Goal: Task Accomplishment & Management: Complete application form

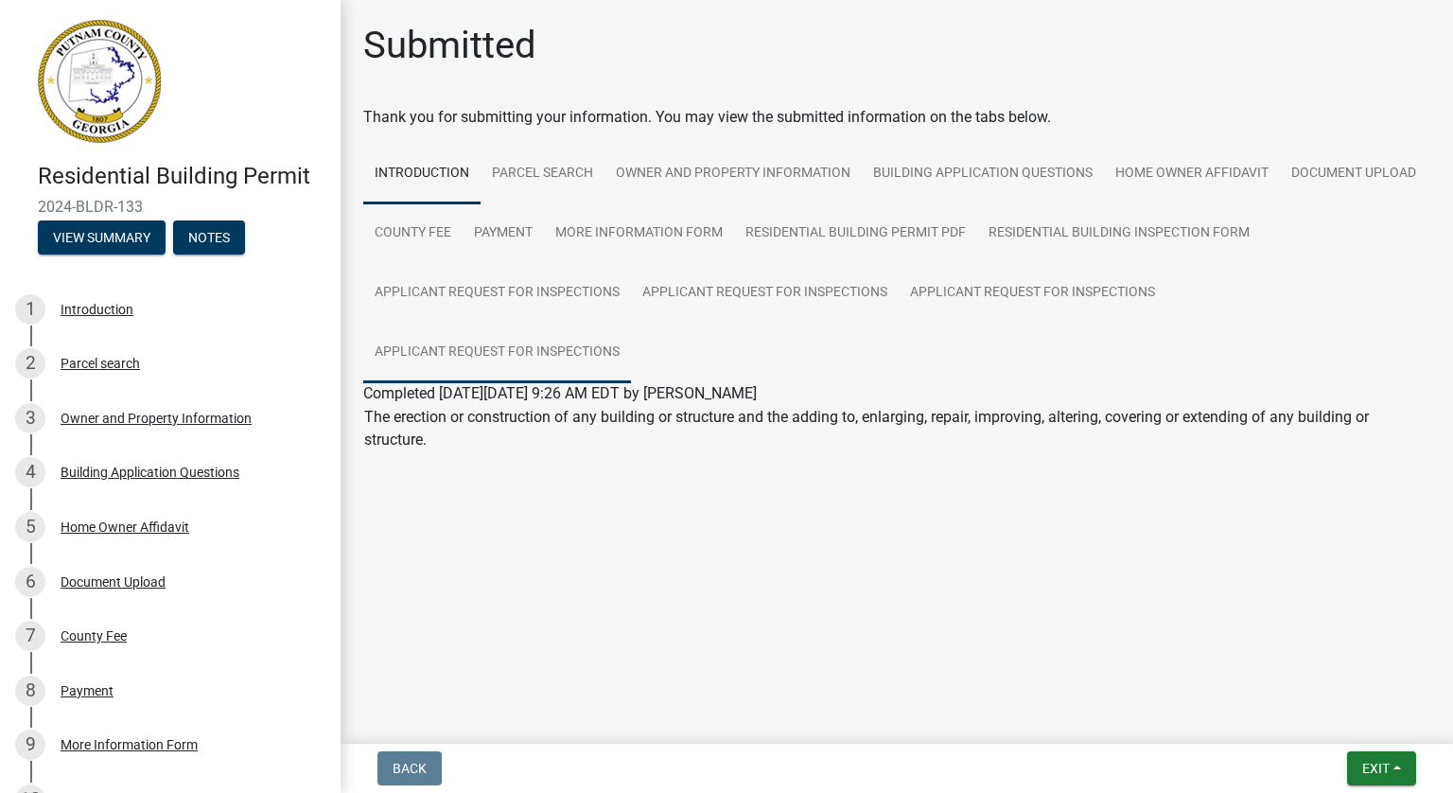
click at [507, 347] on link "Applicant Request for Inspections" at bounding box center [497, 353] width 268 height 61
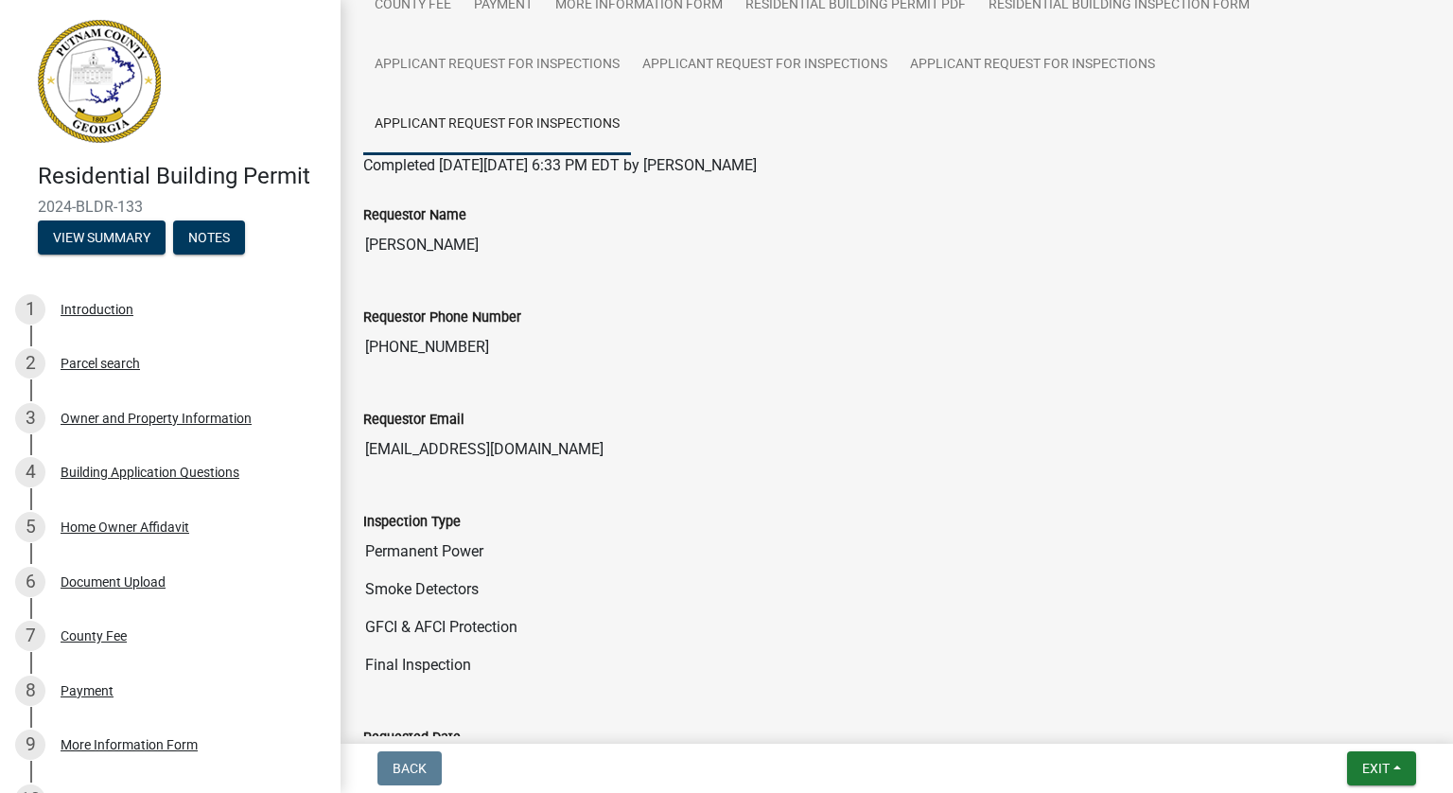
scroll to position [151, 0]
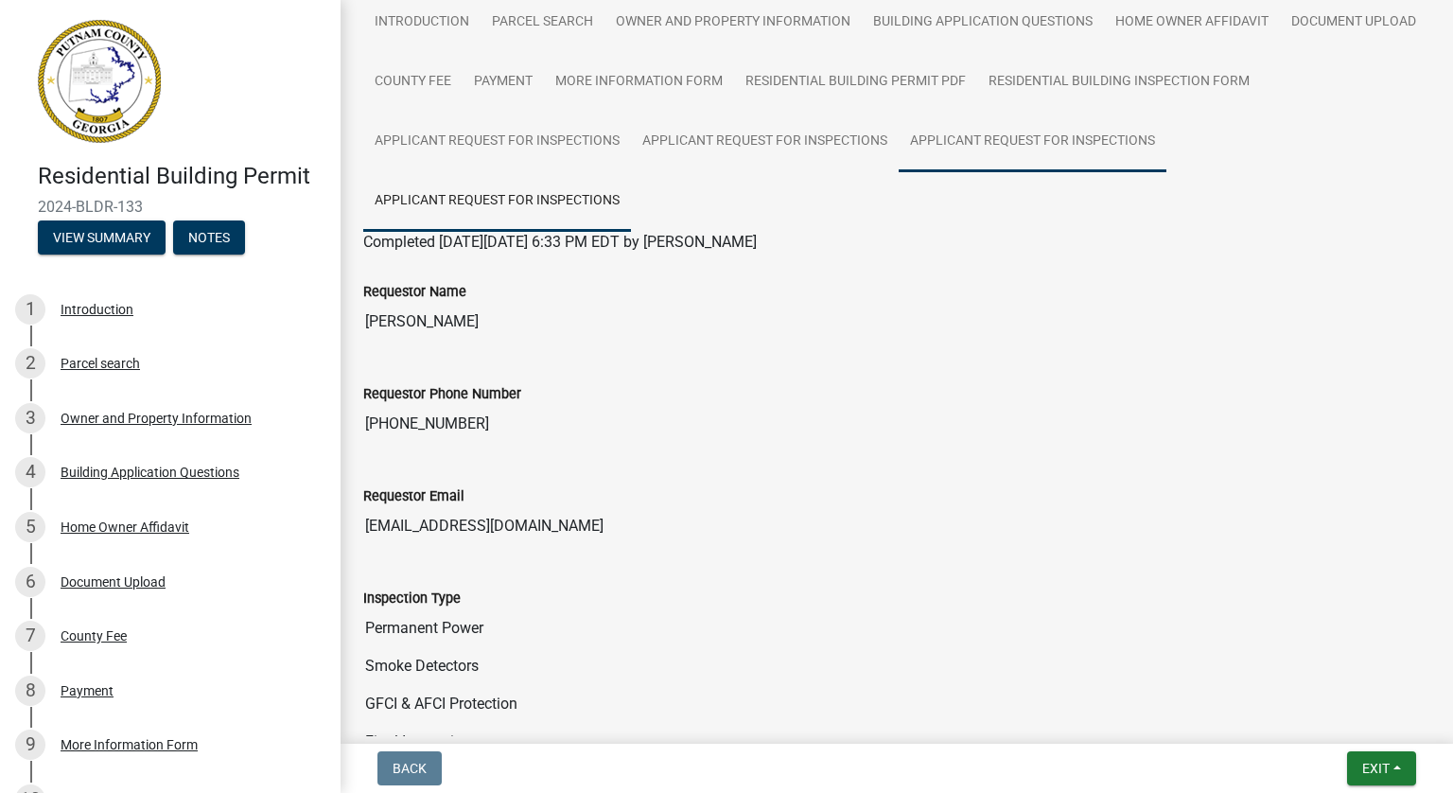
click at [1018, 135] on link "Applicant Request for Inspections" at bounding box center [1033, 142] width 268 height 61
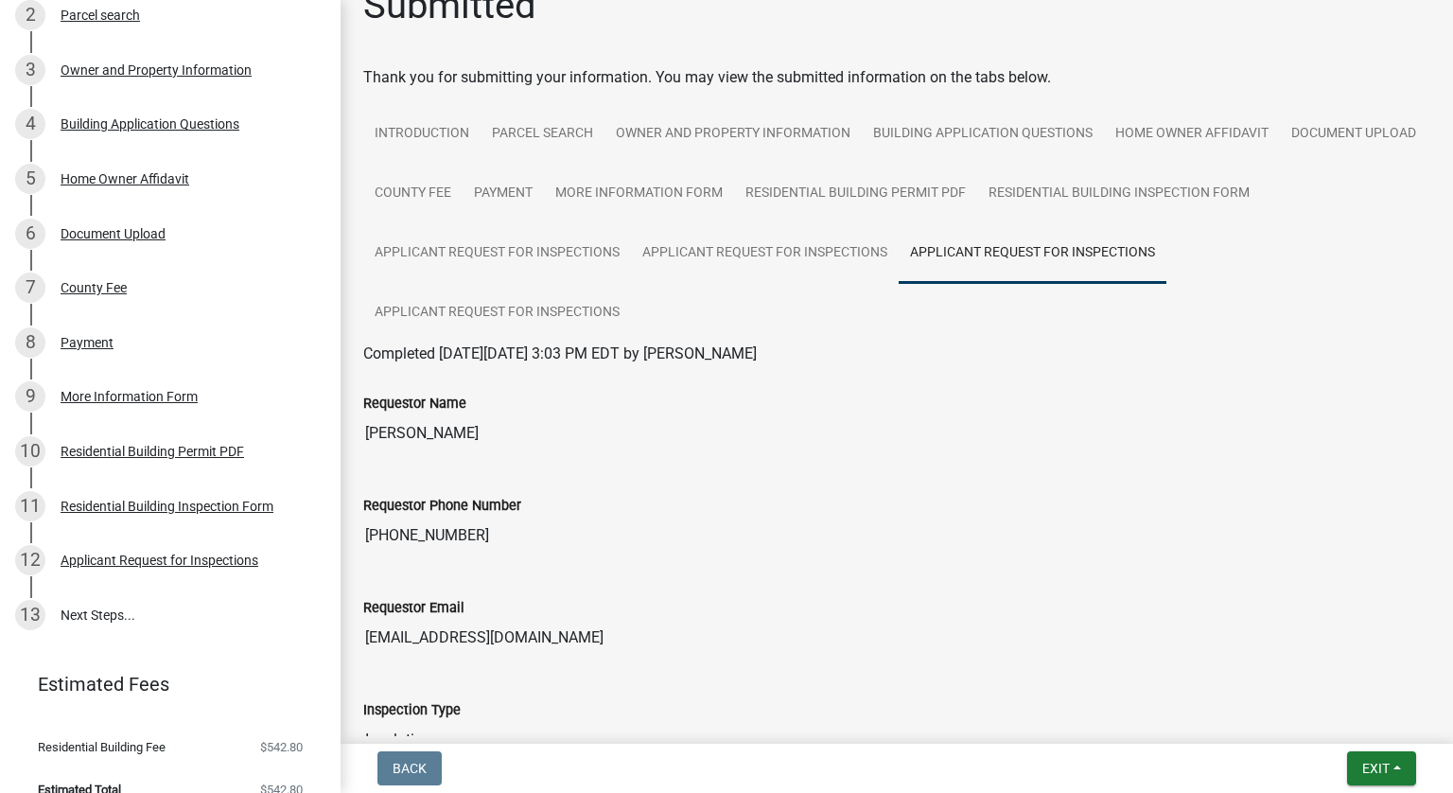
scroll to position [373, 0]
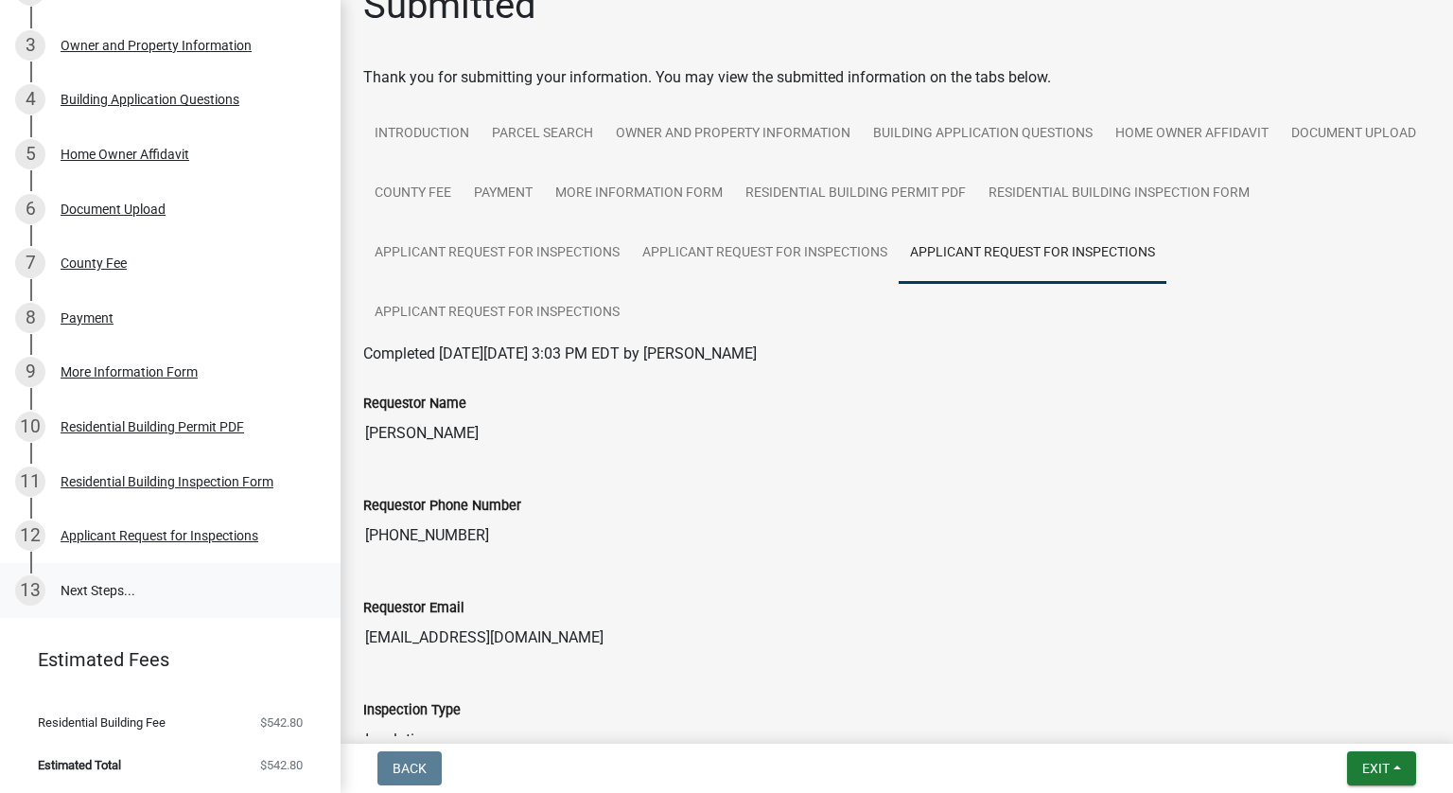
click at [97, 589] on link "13 Next Steps..." at bounding box center [170, 590] width 341 height 55
click at [95, 580] on link "13 Next Steps..." at bounding box center [170, 590] width 341 height 55
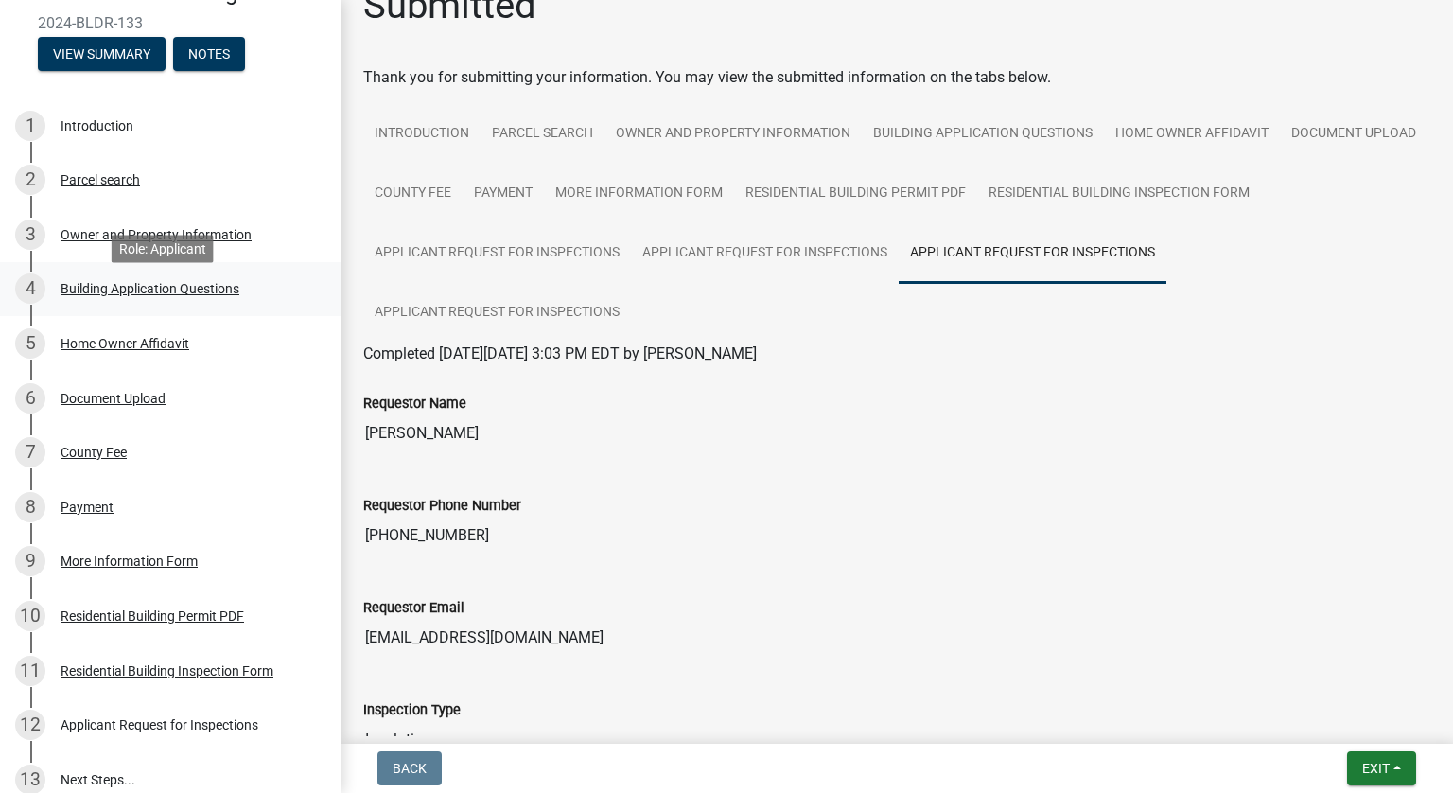
scroll to position [0, 0]
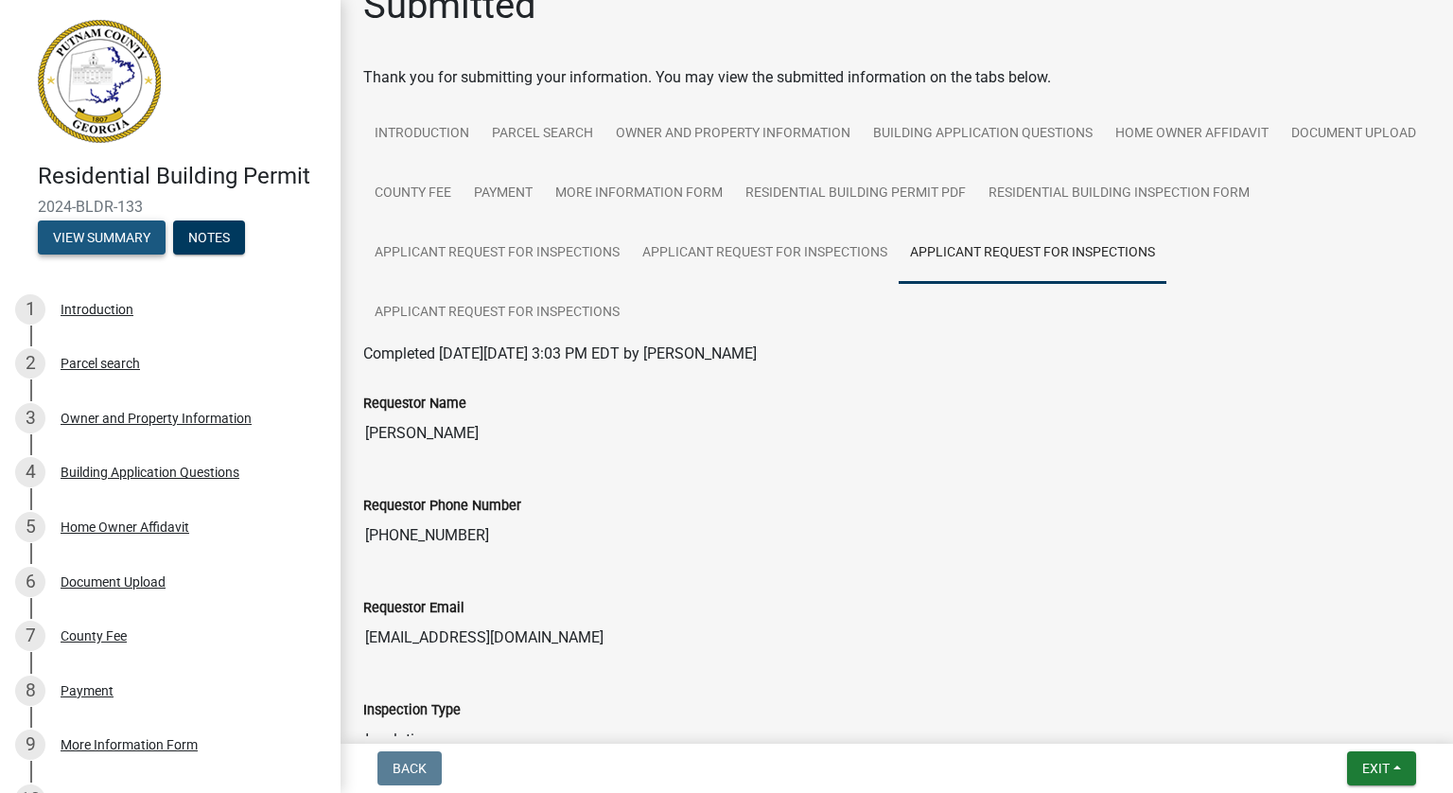
click at [121, 233] on button "View Summary" at bounding box center [102, 237] width 128 height 34
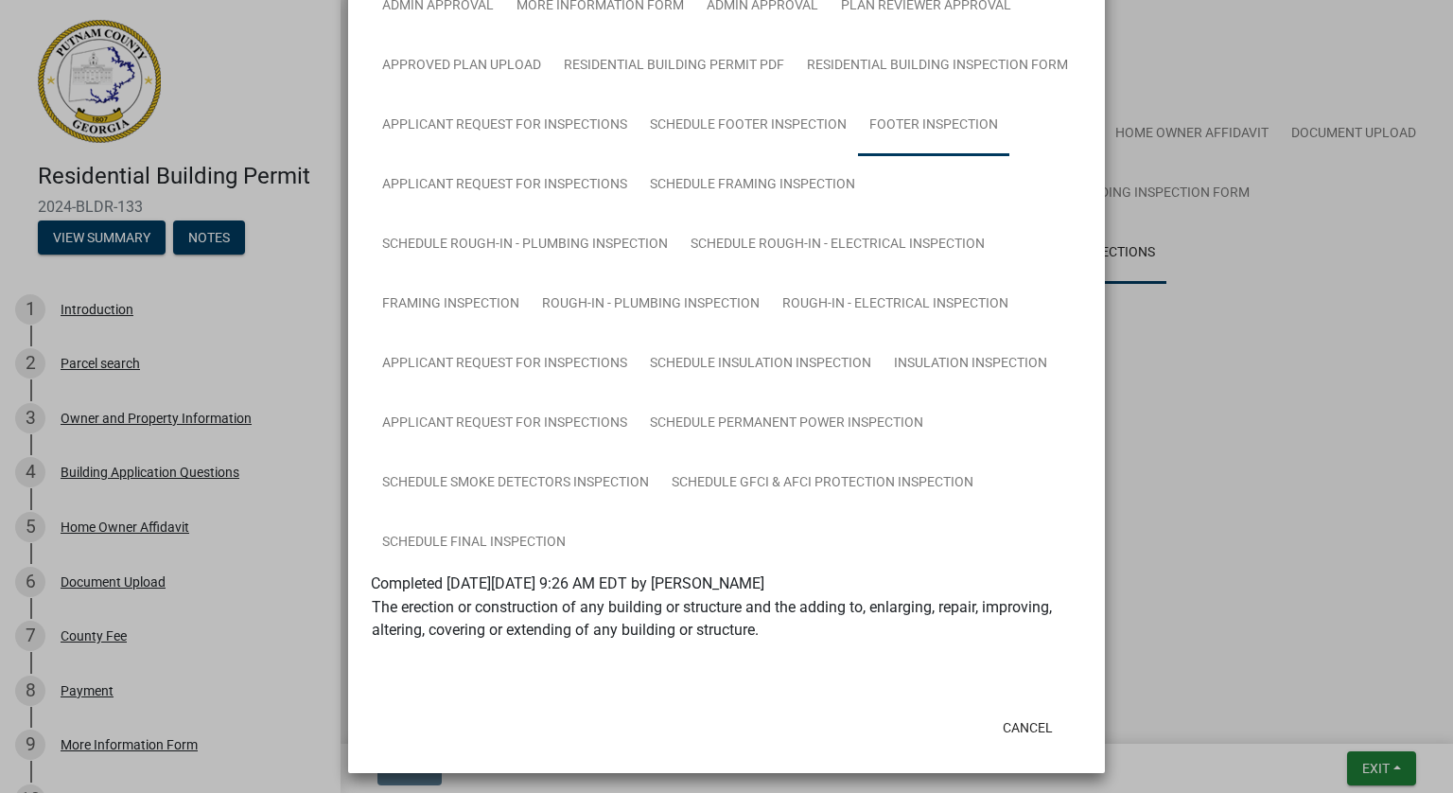
scroll to position [336, 0]
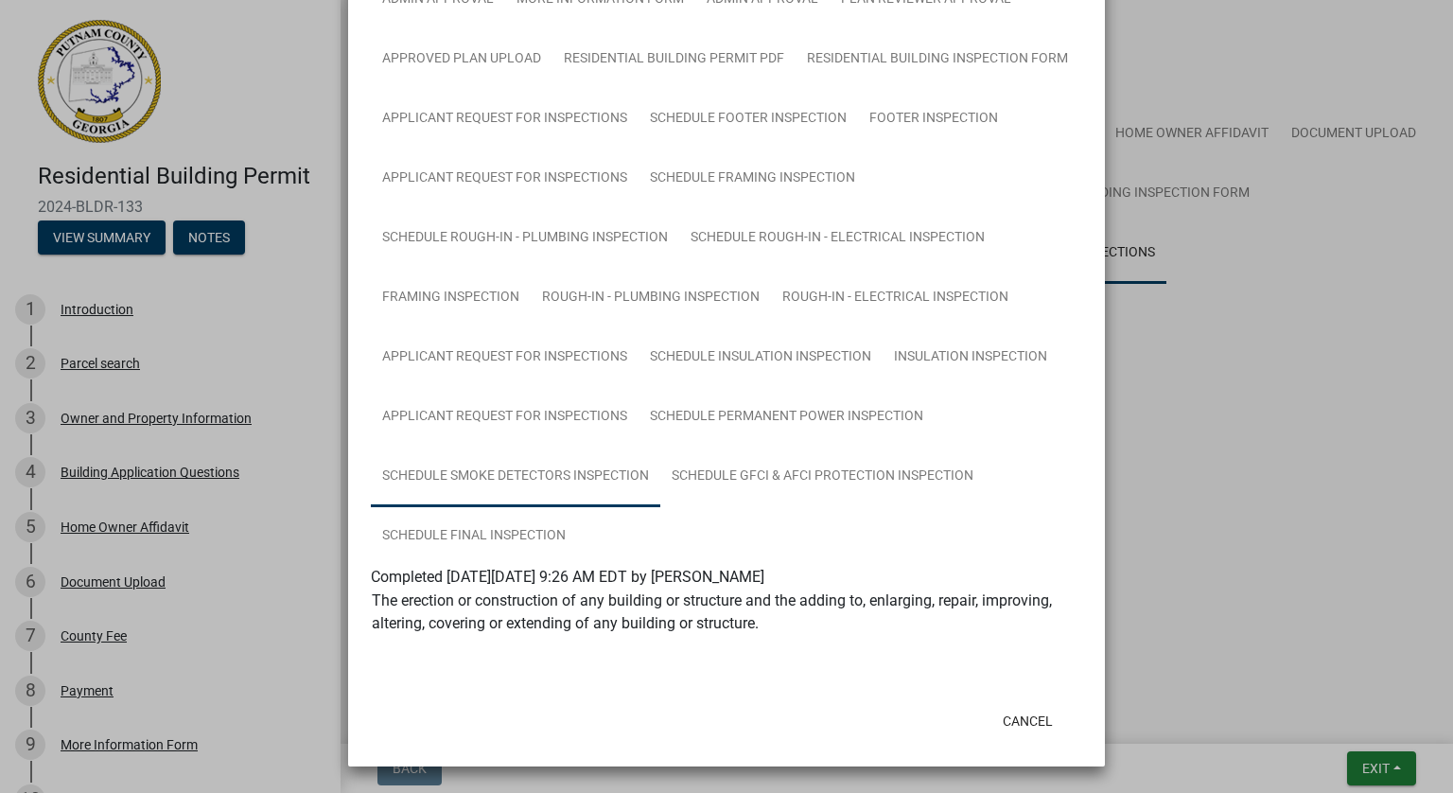
click at [533, 476] on link "Schedule Smoke Detectors Inspection" at bounding box center [515, 476] width 289 height 61
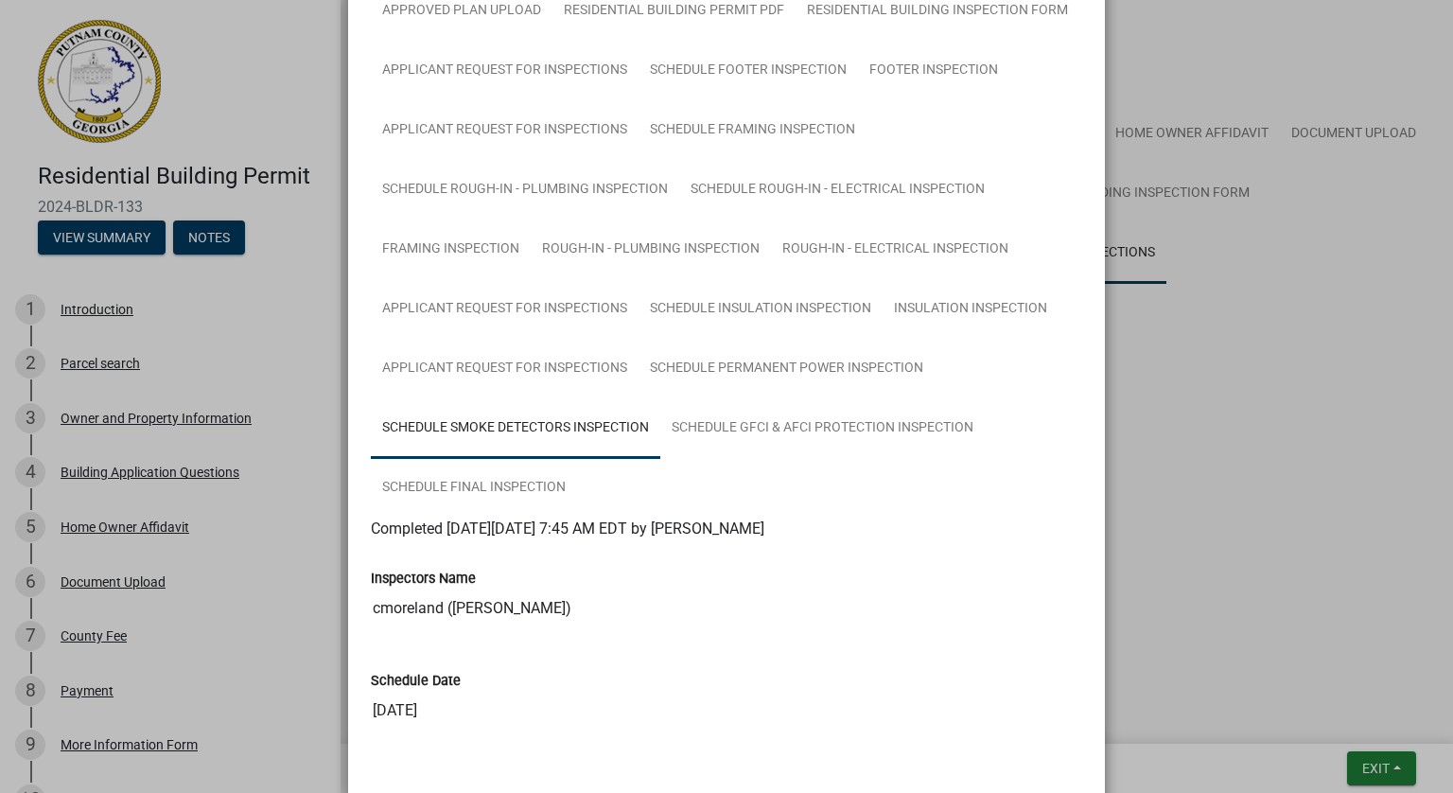
scroll to position [382, 0]
click at [450, 485] on link "Schedule Final Inspection" at bounding box center [474, 488] width 206 height 61
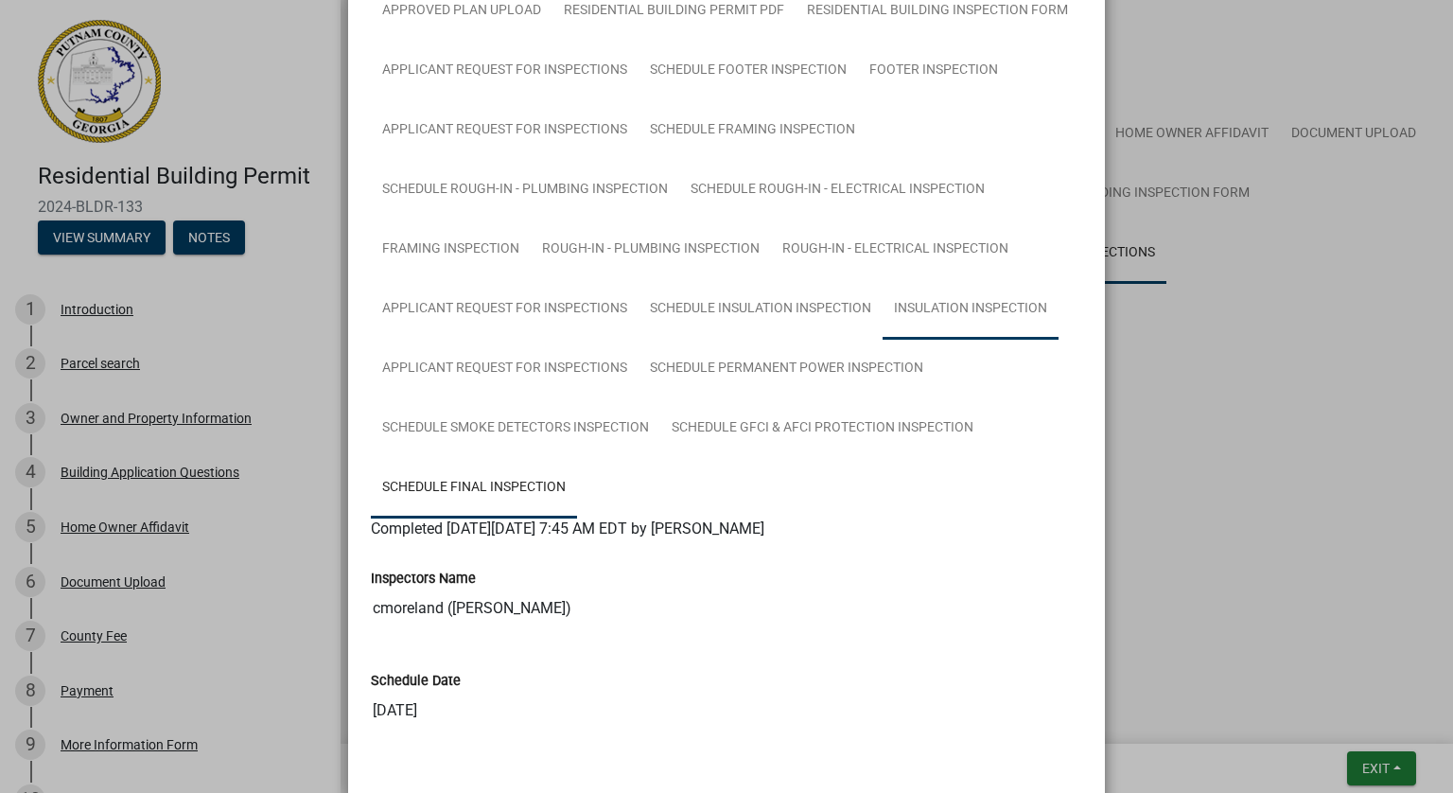
click at [942, 306] on link "Insulation Inspection" at bounding box center [971, 309] width 176 height 61
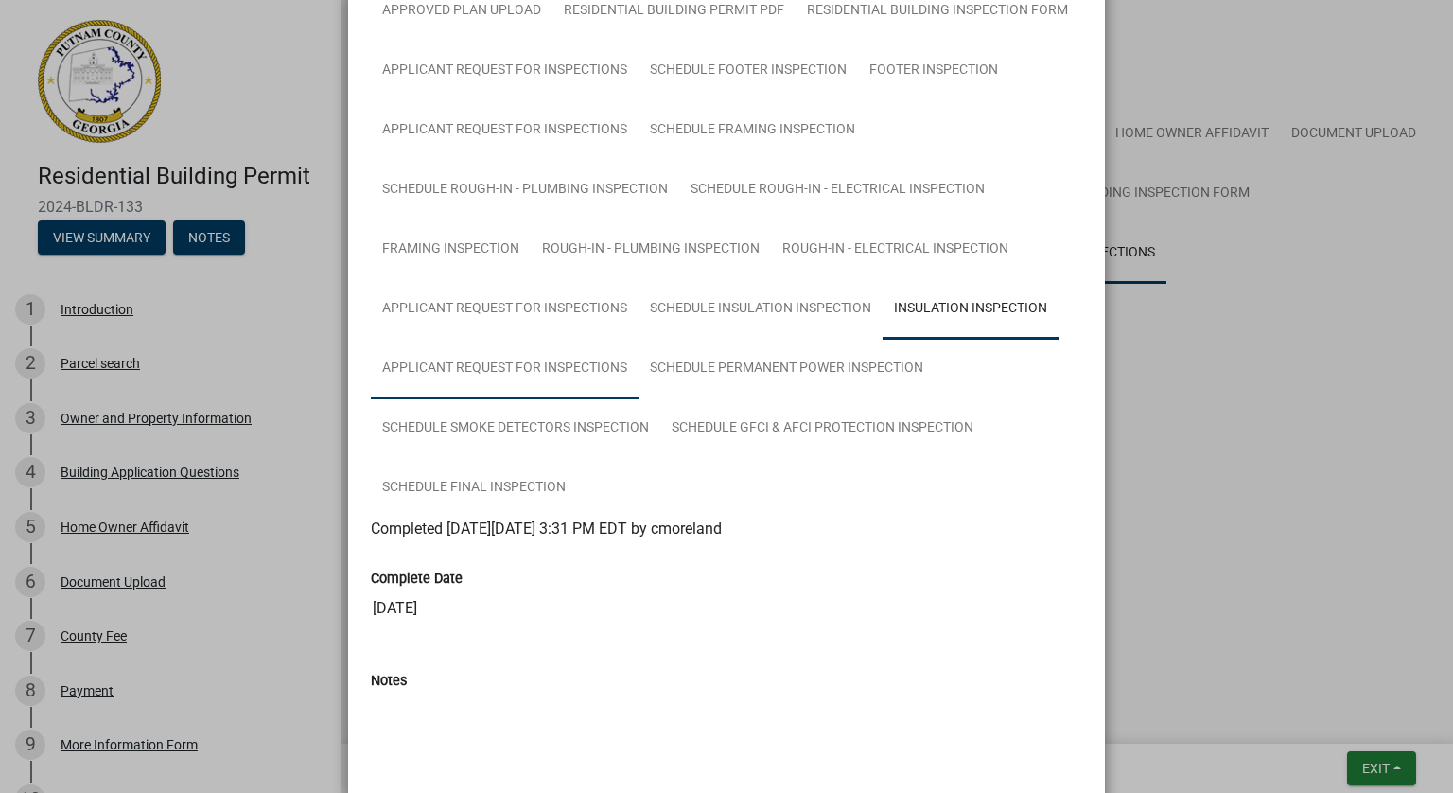
click at [507, 368] on link "Applicant Request for Inspections" at bounding box center [505, 369] width 268 height 61
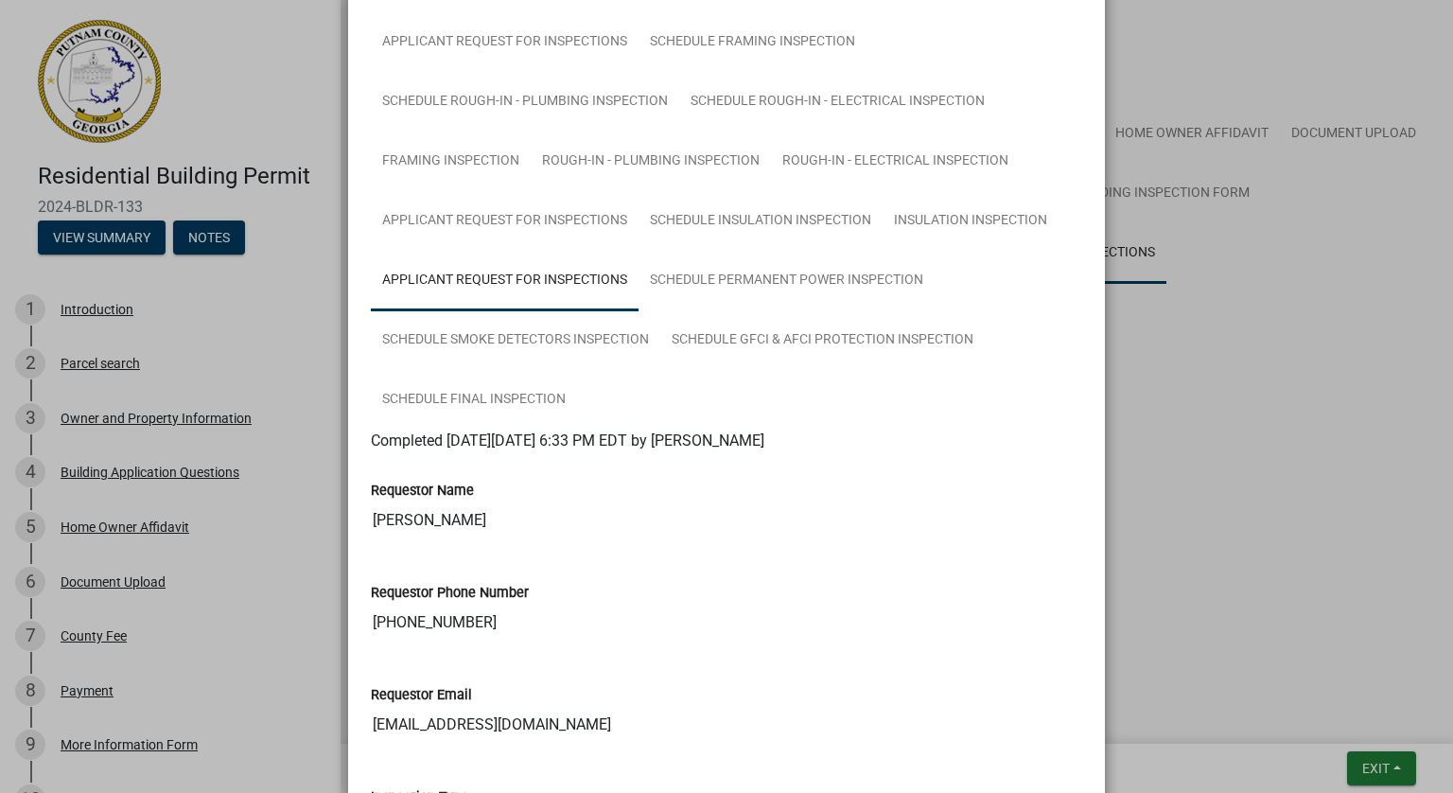
scroll to position [376, 0]
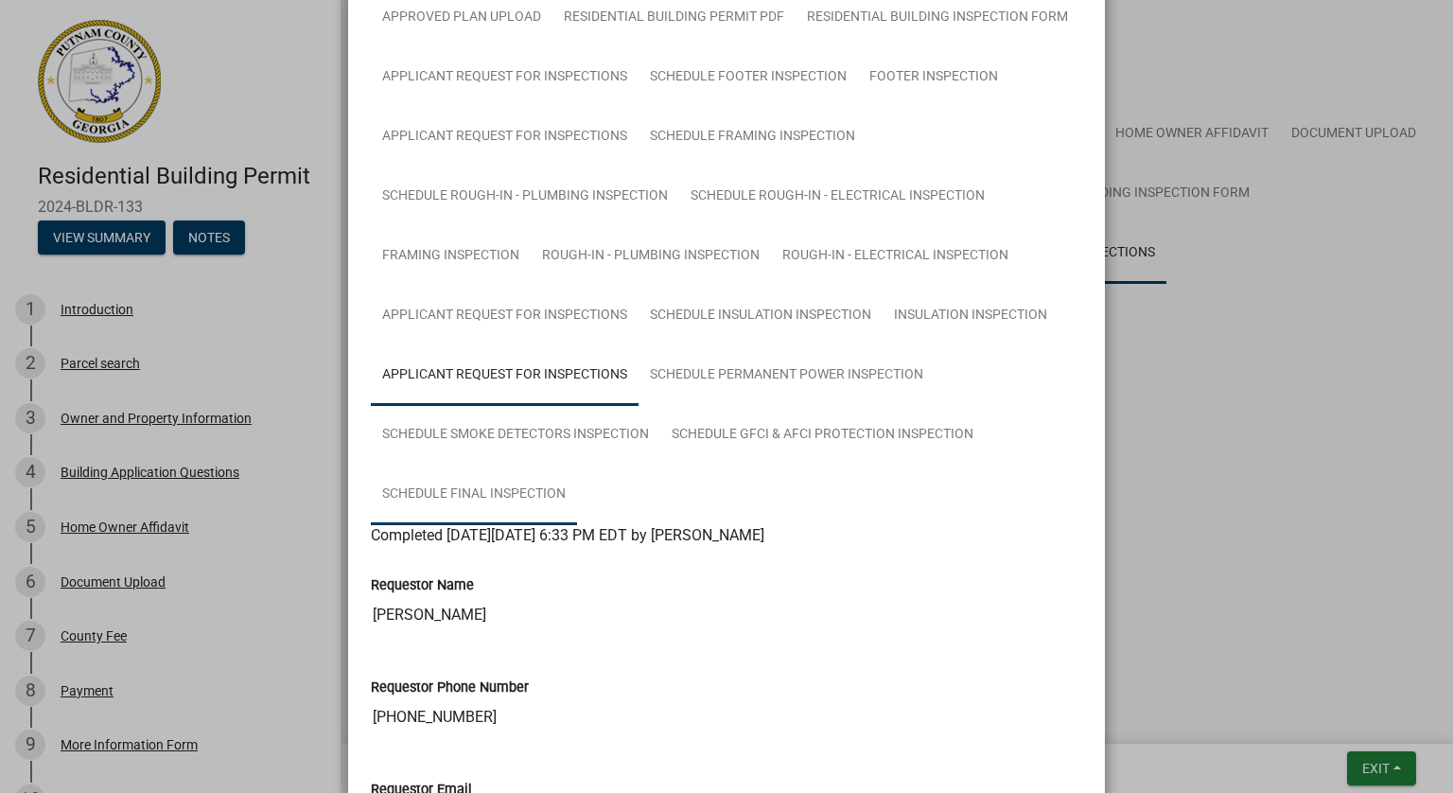
click at [506, 491] on link "Schedule Final Inspection" at bounding box center [474, 494] width 206 height 61
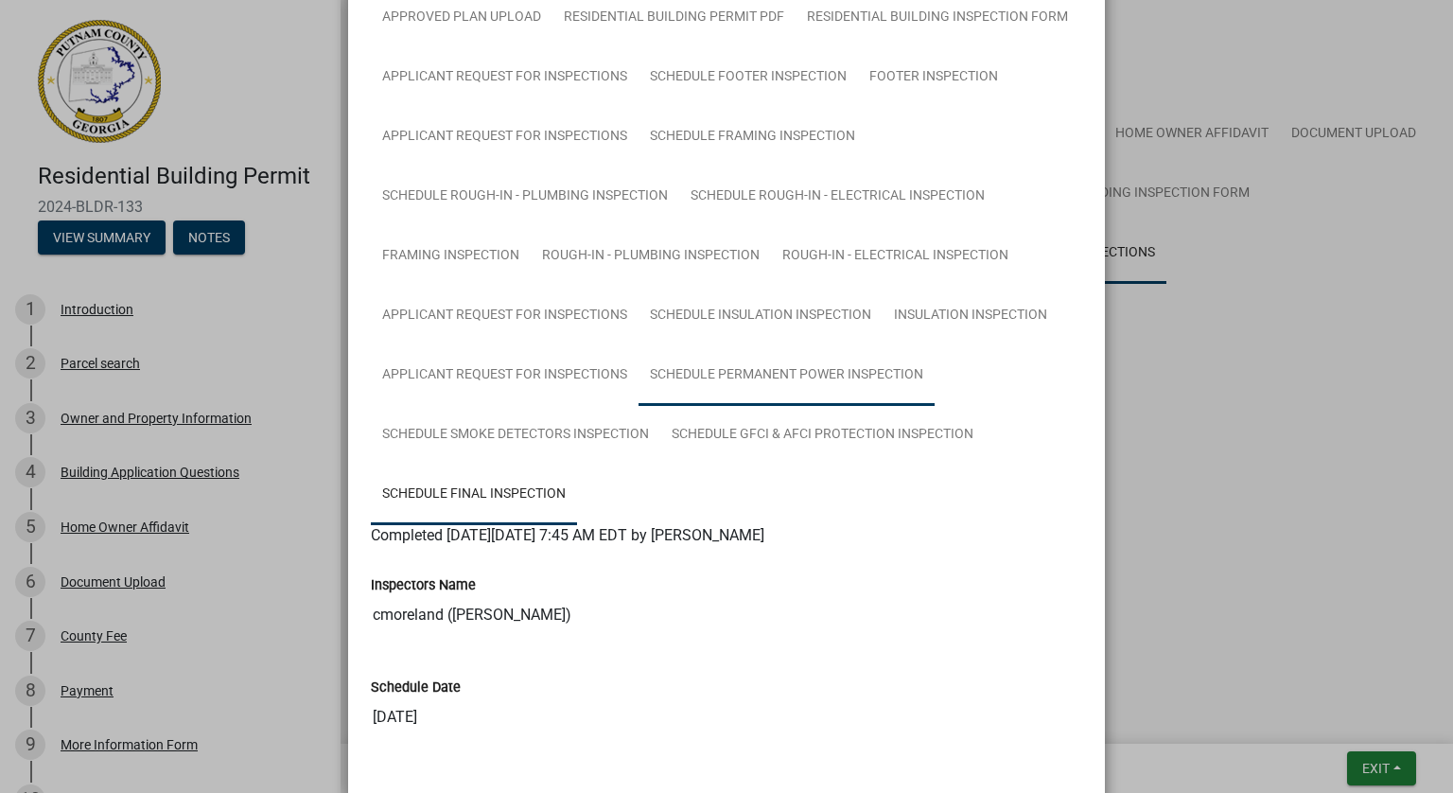
click at [795, 375] on link "Schedule Permanent Power Inspection" at bounding box center [786, 375] width 296 height 61
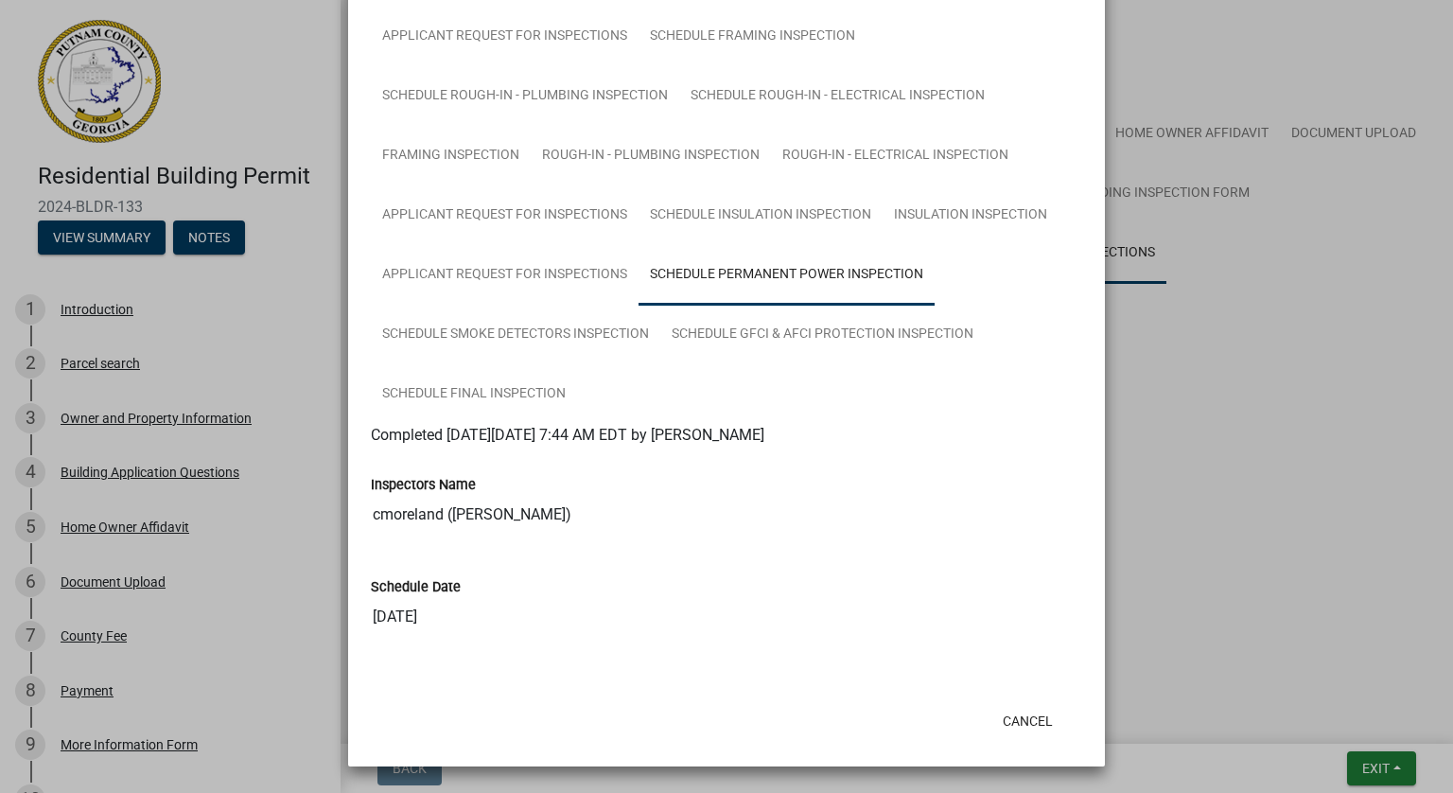
scroll to position [477, 0]
drag, startPoint x: 499, startPoint y: 384, endPoint x: 684, endPoint y: 540, distance: 241.6
click at [499, 385] on link "Schedule Final Inspection" at bounding box center [474, 394] width 206 height 61
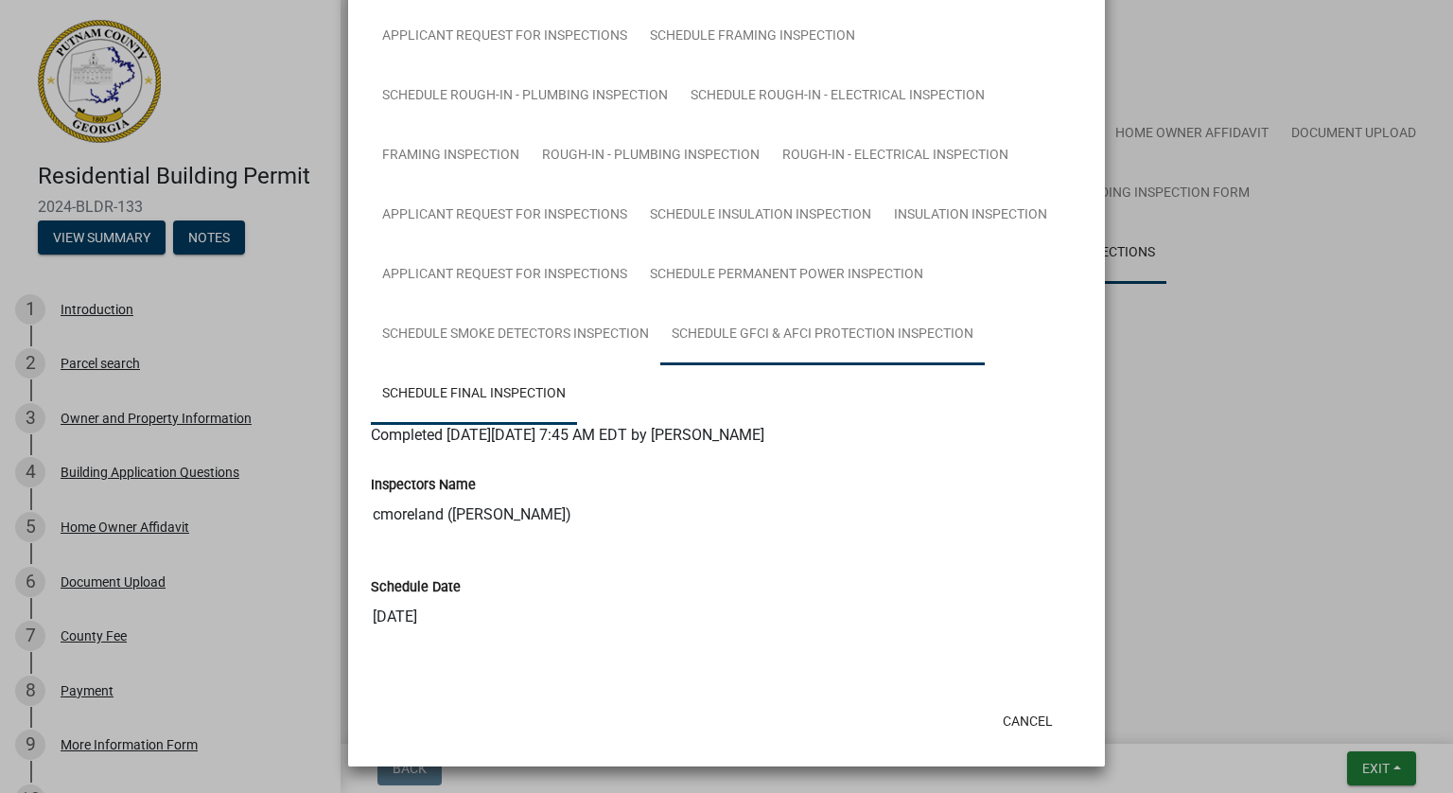
click at [706, 327] on link "Schedule GFCI & AFCI Protection Inspection" at bounding box center [822, 335] width 324 height 61
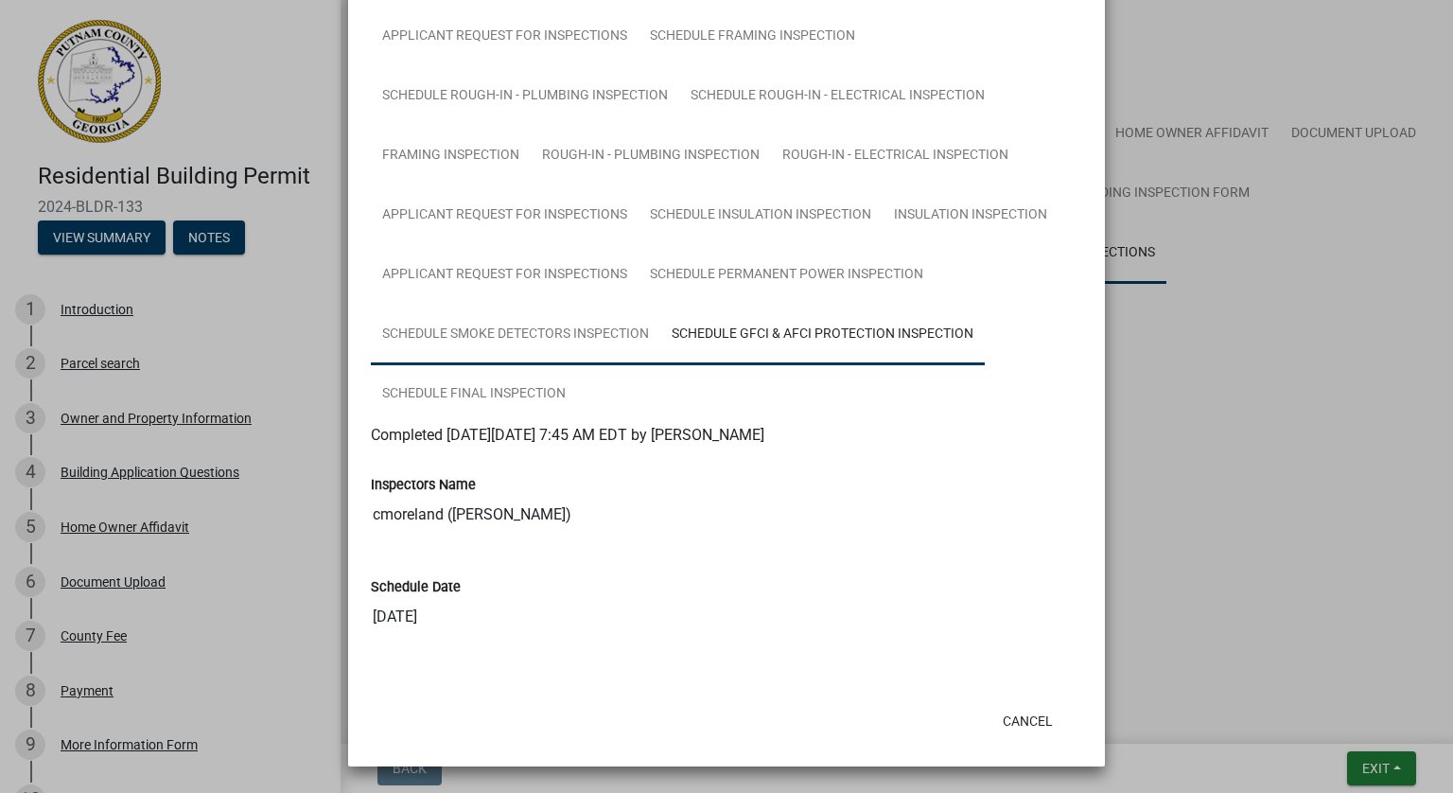
click at [619, 337] on link "Schedule Smoke Detectors Inspection" at bounding box center [515, 335] width 289 height 61
